Goal: Task Accomplishment & Management: Manage account settings

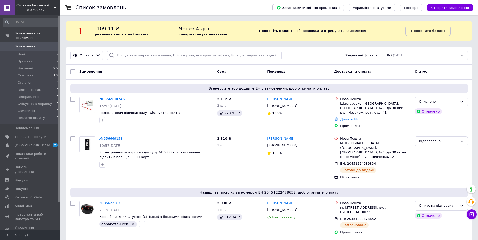
click at [110, 99] on link "№ 356900746" at bounding box center [112, 99] width 26 height 4
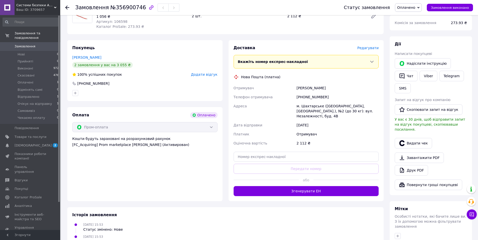
scroll to position [25, 0]
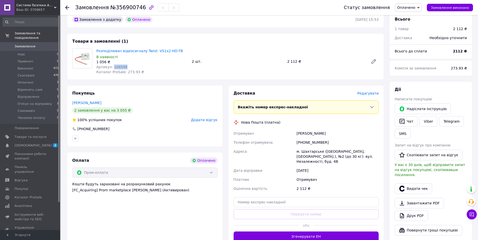
drag, startPoint x: 124, startPoint y: 66, endPoint x: 111, endPoint y: 67, distance: 13.1
click at [111, 67] on div "Артикул: 106598" at bounding box center [141, 66] width 91 height 5
copy span "106598"
click at [168, 74] on div "Розподілювач відеосигналу Twist- VS1x2-HD-TB В наявності 1 056 ₴ Артикул: 10659…" at bounding box center [141, 61] width 95 height 28
click at [473, 216] on icon at bounding box center [471, 214] width 5 height 5
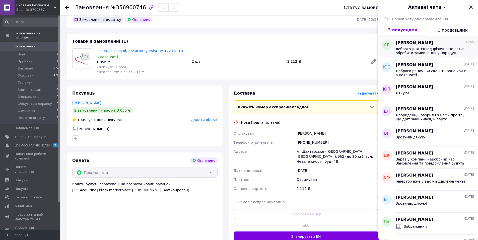
click at [429, 47] on span "доброго дня, склад фізично не встиг обробити замовлення у порядук черги, не вис…" at bounding box center [431, 51] width 71 height 8
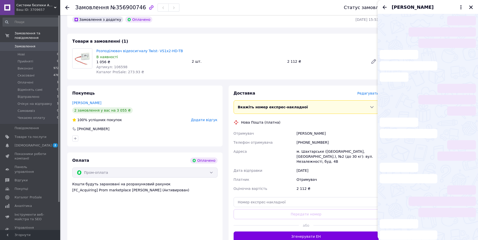
scroll to position [58, 0]
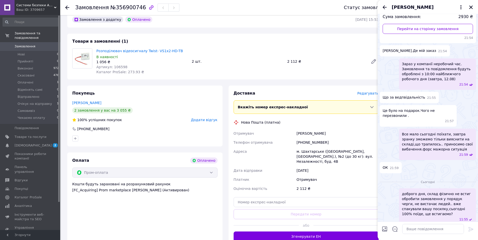
drag, startPoint x: 173, startPoint y: 87, endPoint x: 155, endPoint y: 86, distance: 17.6
click at [172, 87] on div "Покупець [PERSON_NAME] 2 замовлення у вас на 3 055 ₴ 100% успішних покупок Дода…" at bounding box center [144, 116] width 155 height 61
click at [36, 44] on span "Замовлення" at bounding box center [31, 46] width 32 height 5
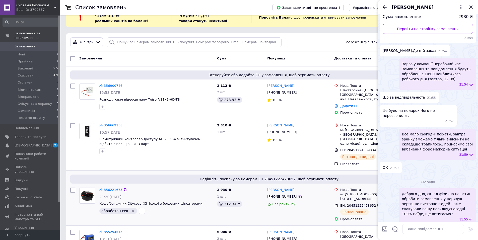
scroll to position [25, 0]
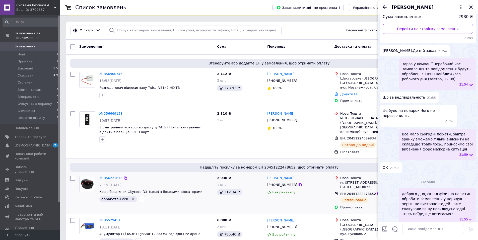
click at [318, 196] on div "[PERSON_NAME] [PHONE_NUMBER] Без рейтингу" at bounding box center [298, 193] width 67 height 38
click at [473, 6] on icon "Закрити" at bounding box center [471, 7] width 5 height 5
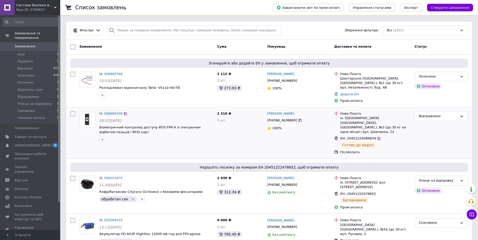
click at [87, 149] on div "№ 356669158 10:57[DATE] Біометричний контролер доступу ATIS FPR-4 зі зчитувачем…" at bounding box center [269, 132] width 406 height 51
click at [110, 75] on link "№ 356900746" at bounding box center [110, 74] width 23 height 4
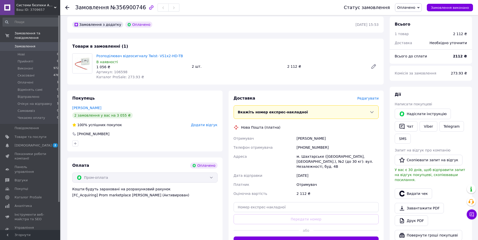
scroll to position [50, 0]
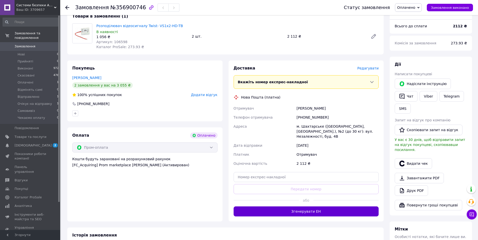
click at [308, 211] on button "Згенерувати ЕН" at bounding box center [306, 211] width 145 height 10
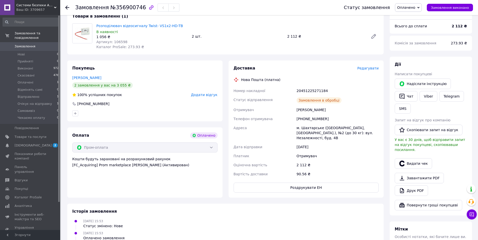
click at [24, 44] on span "Замовлення" at bounding box center [25, 46] width 21 height 5
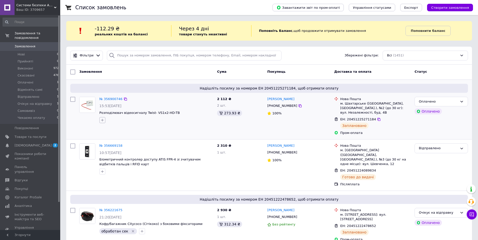
click at [104, 121] on icon "button" at bounding box center [102, 120] width 4 height 4
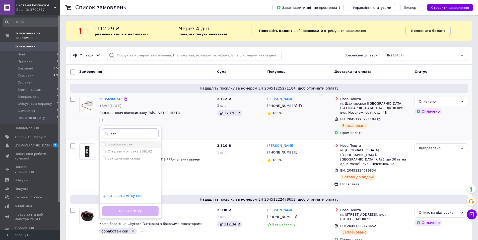
type input "сек"
click at [104, 144] on input "обработан сек" at bounding box center [103, 144] width 3 height 3
checkbox input "true"
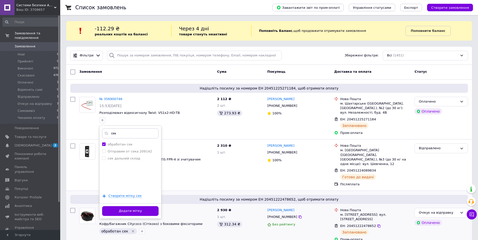
drag, startPoint x: 136, startPoint y: 212, endPoint x: 144, endPoint y: 212, distance: 8.0
click at [136, 212] on button "Додати мітку" at bounding box center [130, 211] width 56 height 10
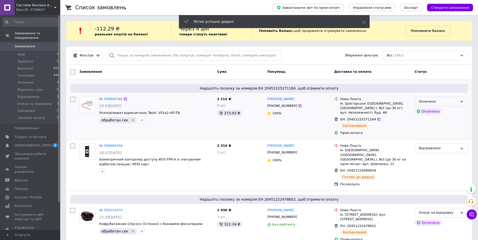
click at [447, 104] on div "Оплачено" at bounding box center [438, 101] width 39 height 5
click at [444, 134] on li "Очікує на відправку" at bounding box center [441, 132] width 53 height 9
